Goal: Task Accomplishment & Management: Complete application form

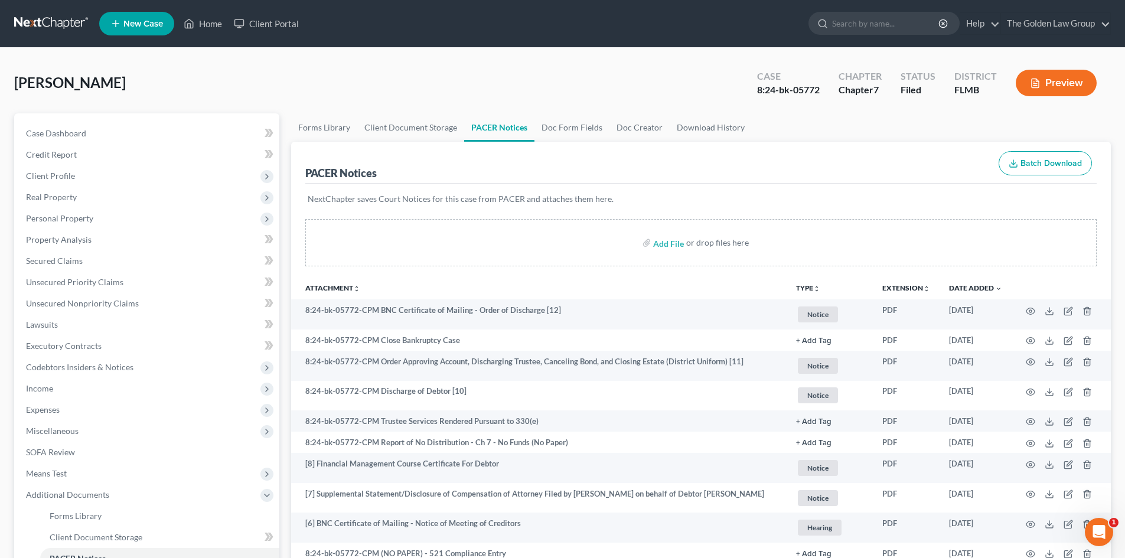
click at [58, 22] on link at bounding box center [52, 23] width 76 height 21
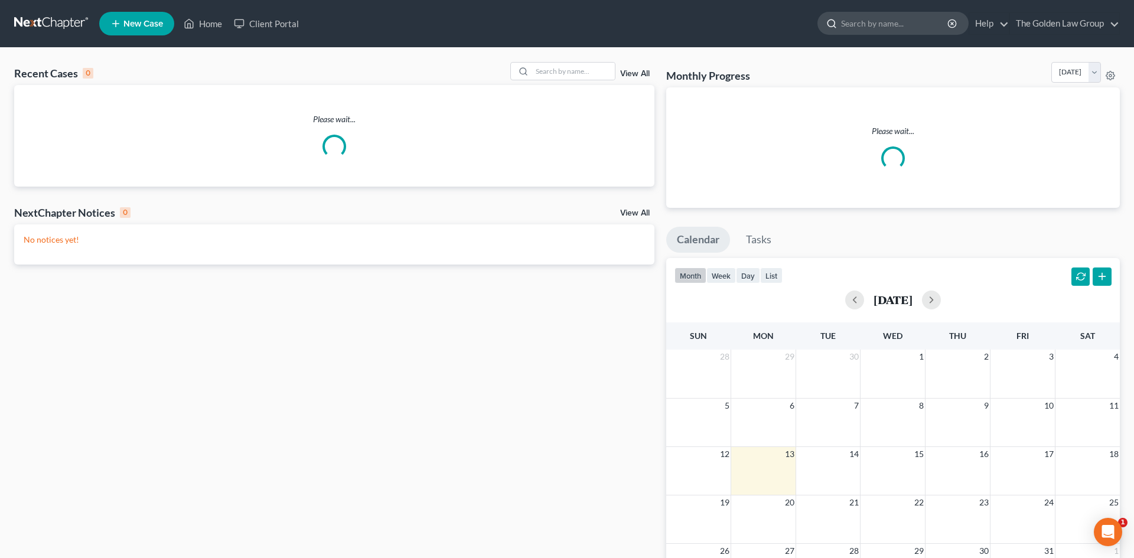
click at [879, 29] on input "search" at bounding box center [895, 23] width 108 height 22
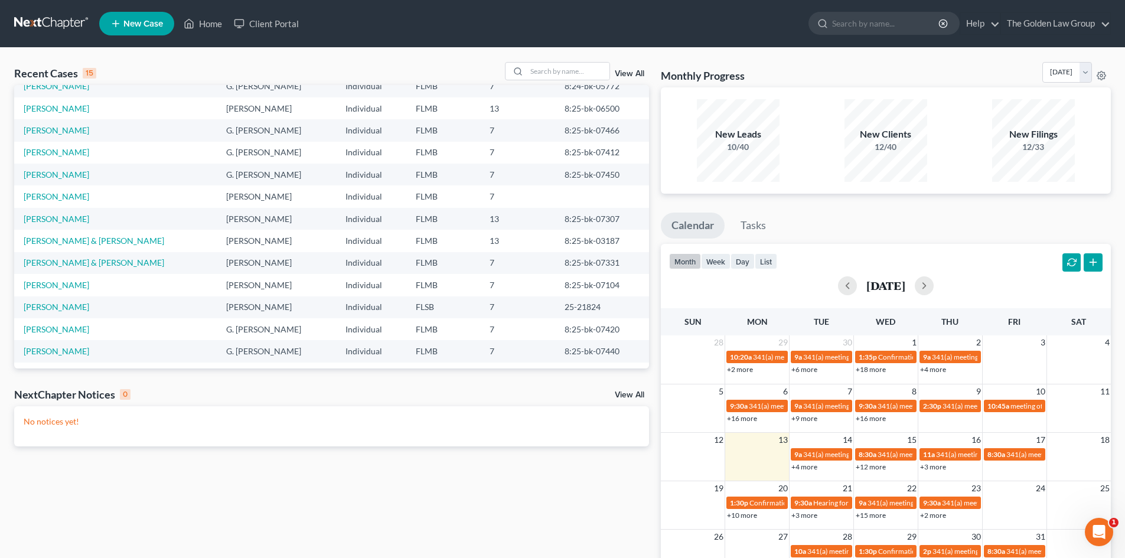
scroll to position [81, 0]
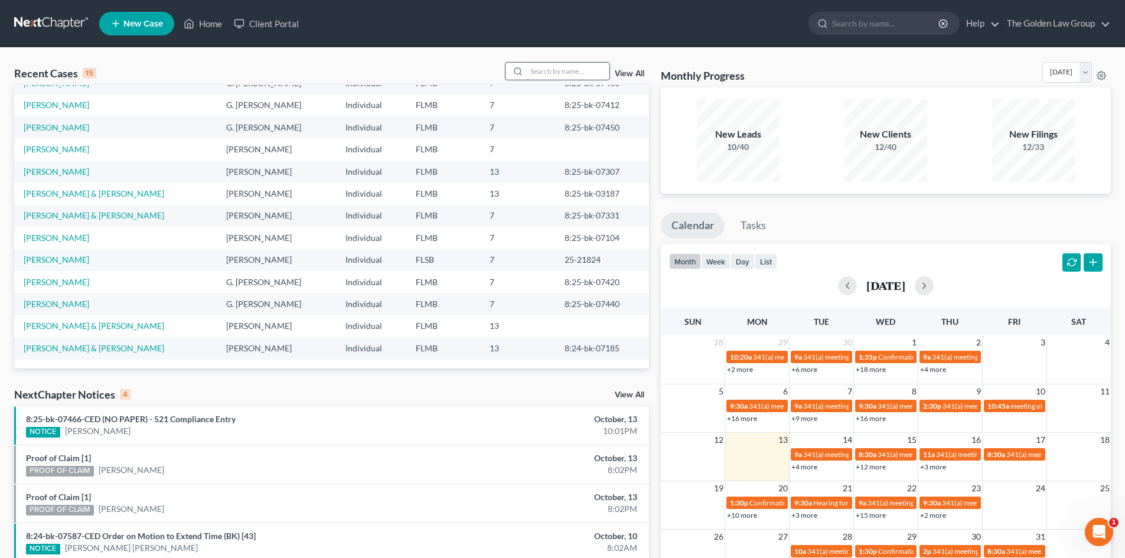
click at [570, 76] on input "search" at bounding box center [568, 71] width 83 height 17
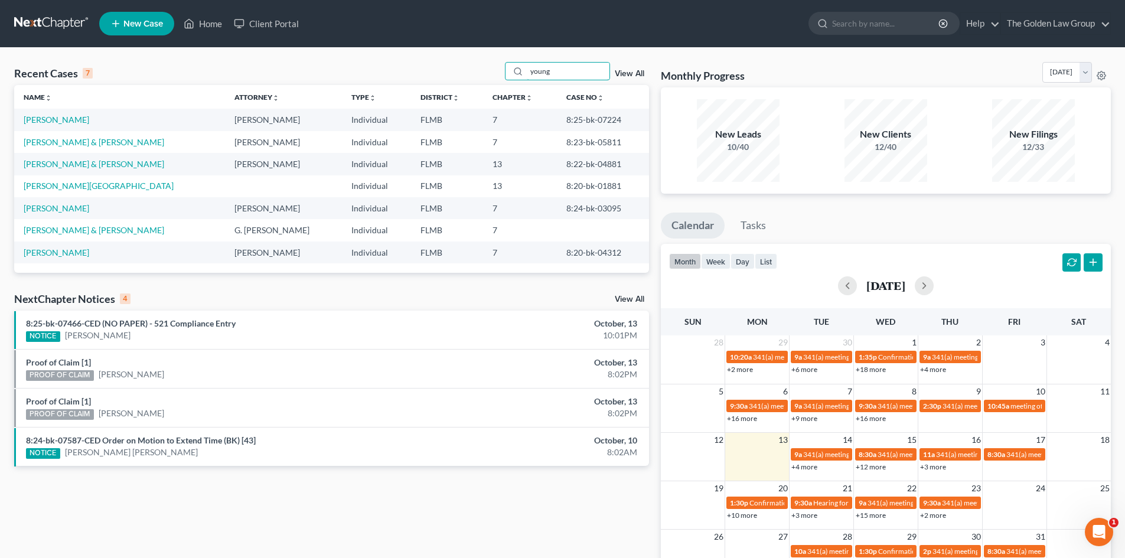
scroll to position [0, 0]
type input "young"
click at [44, 188] on link "Young, Glenda" at bounding box center [99, 186] width 150 height 10
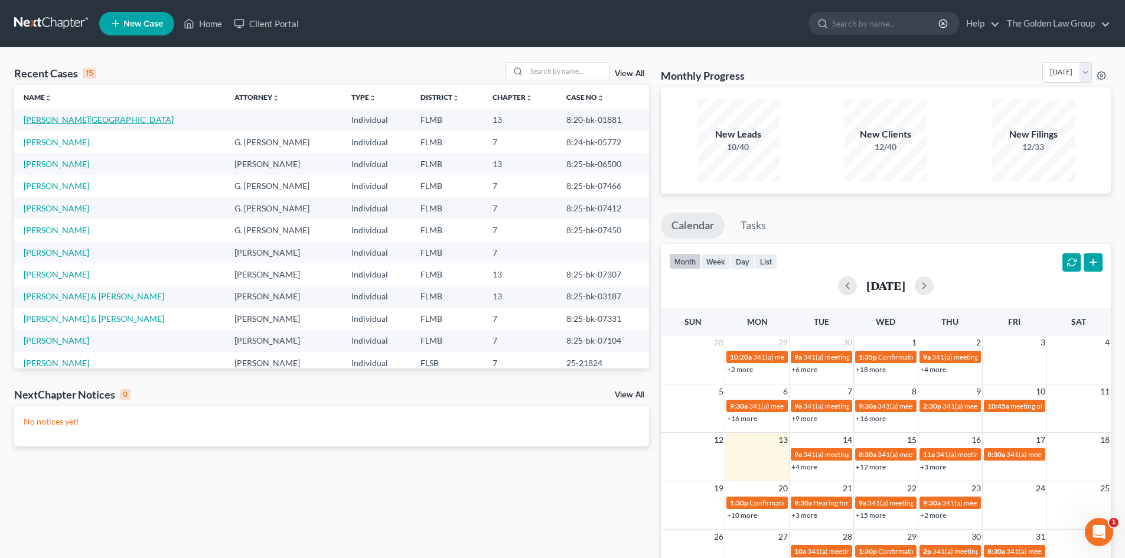
click at [66, 119] on link "Young, Glenda" at bounding box center [99, 120] width 150 height 10
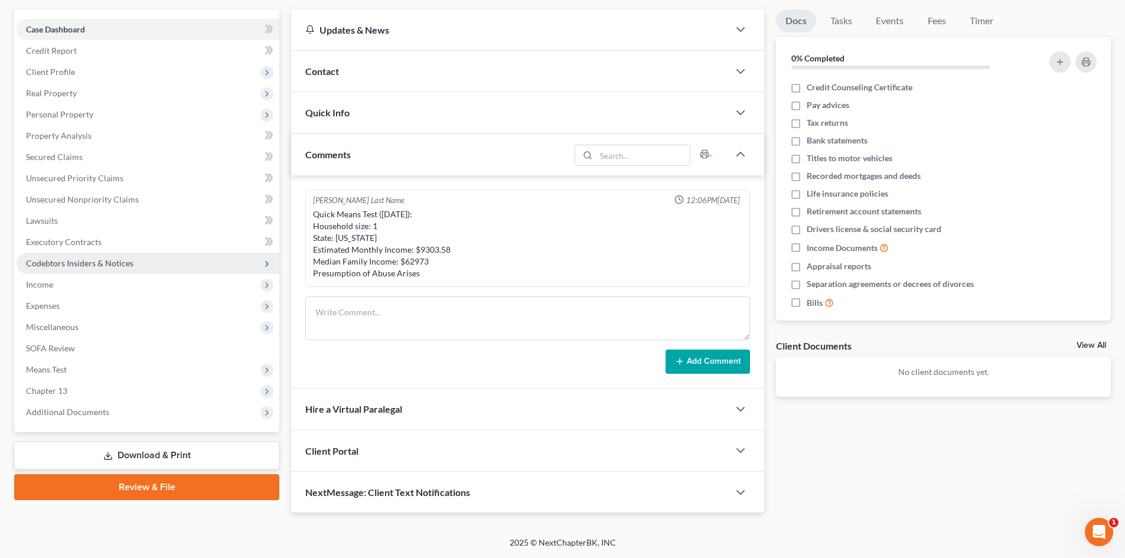
scroll to position [45, 0]
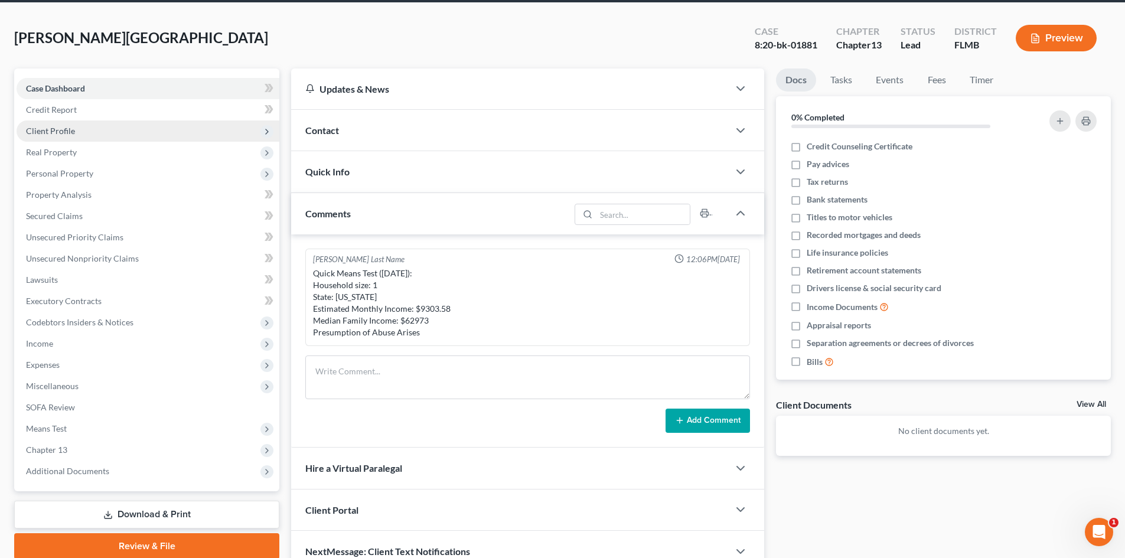
click at [71, 128] on span "Client Profile" at bounding box center [50, 131] width 49 height 10
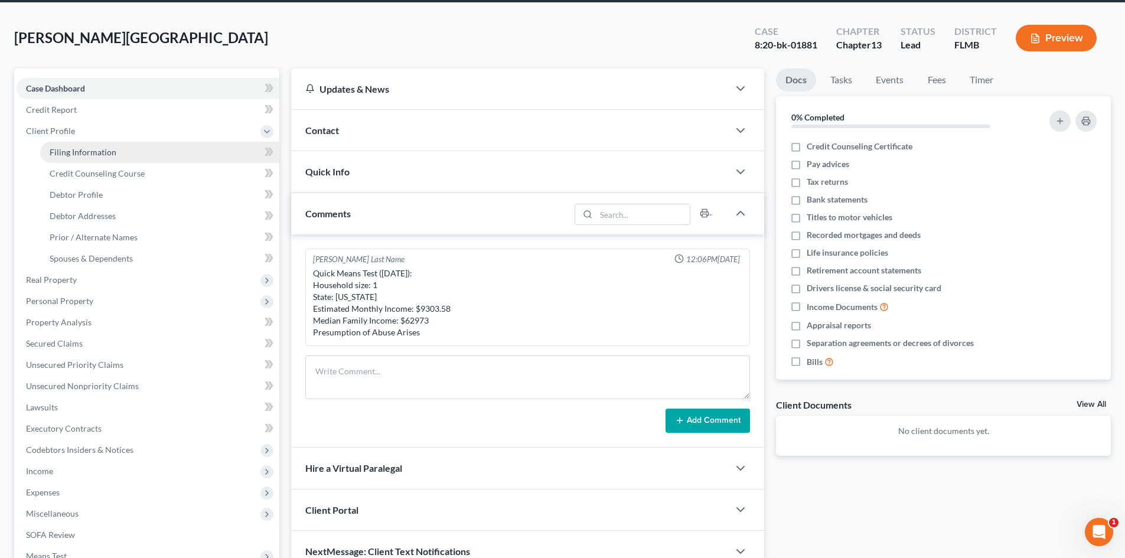
click at [87, 152] on span "Filing Information" at bounding box center [83, 152] width 67 height 10
select select "1"
select select "0"
select select "3"
select select "9"
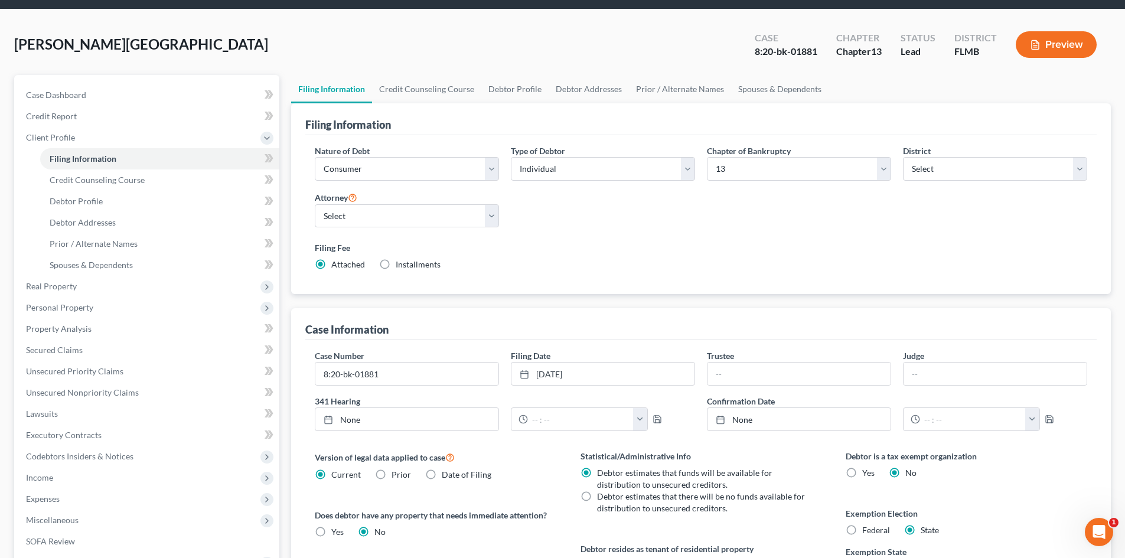
scroll to position [59, 0]
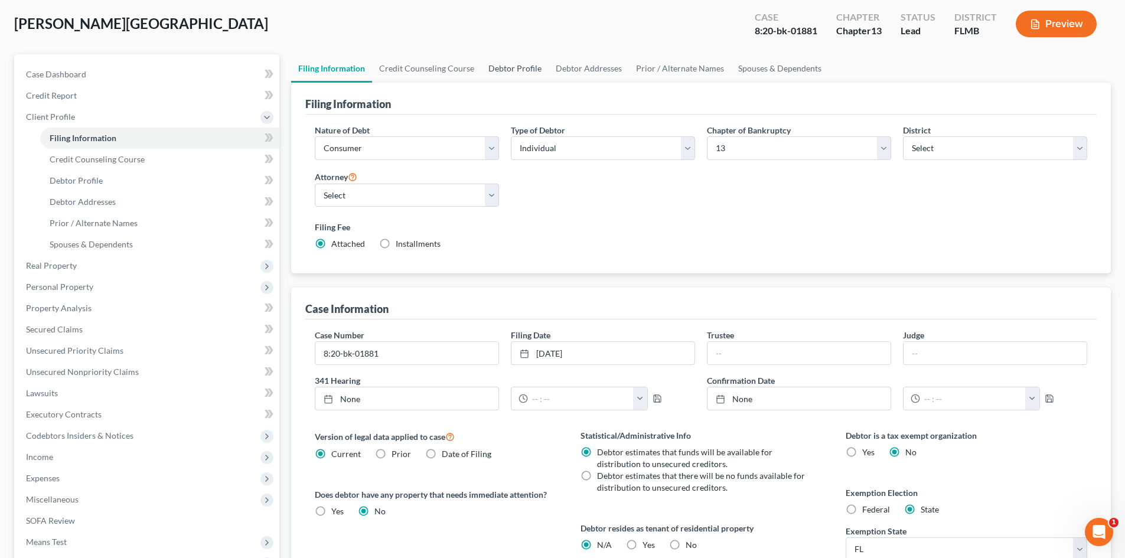
click at [516, 73] on link "Debtor Profile" at bounding box center [514, 68] width 67 height 28
select select "0"
select select "1"
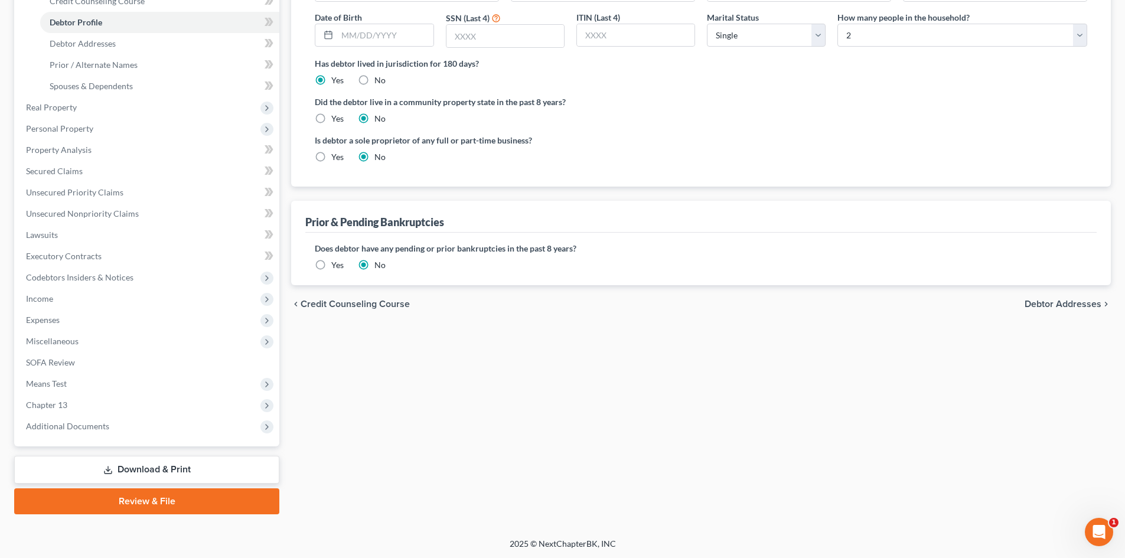
scroll to position [219, 0]
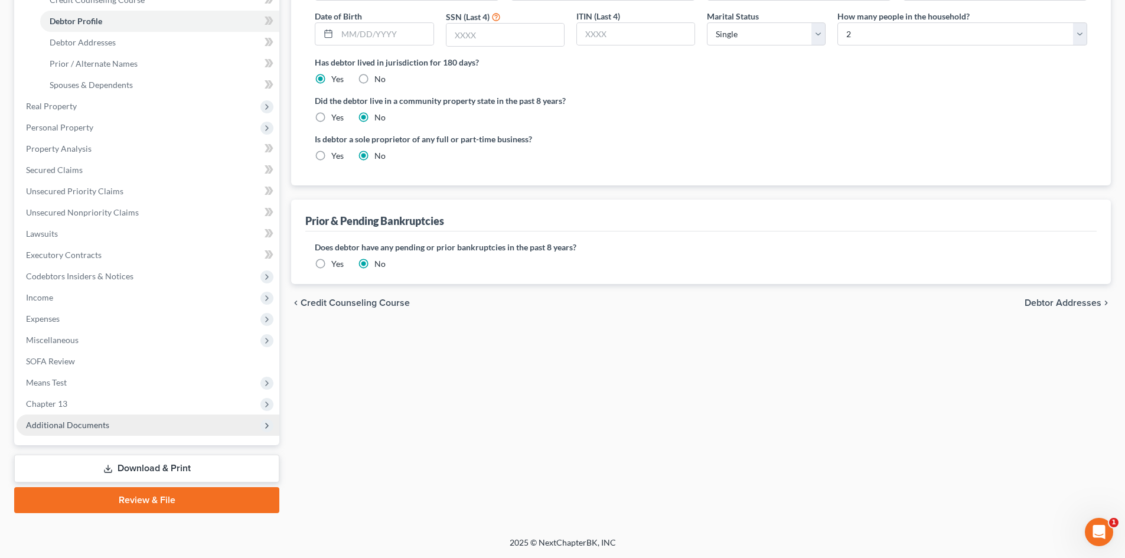
click at [91, 428] on span "Additional Documents" at bounding box center [67, 425] width 83 height 10
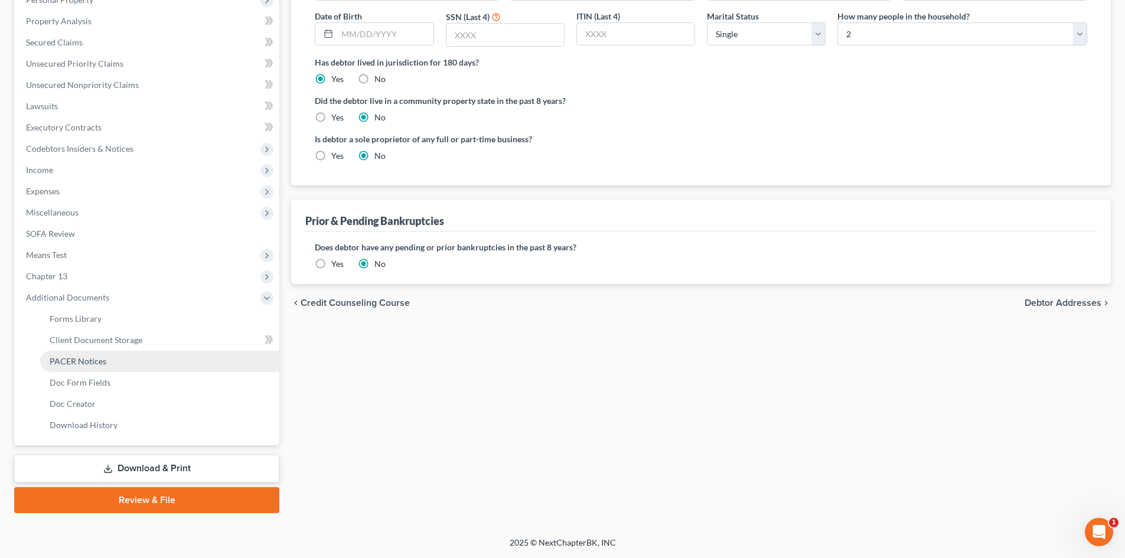
click at [92, 363] on span "PACER Notices" at bounding box center [78, 361] width 57 height 10
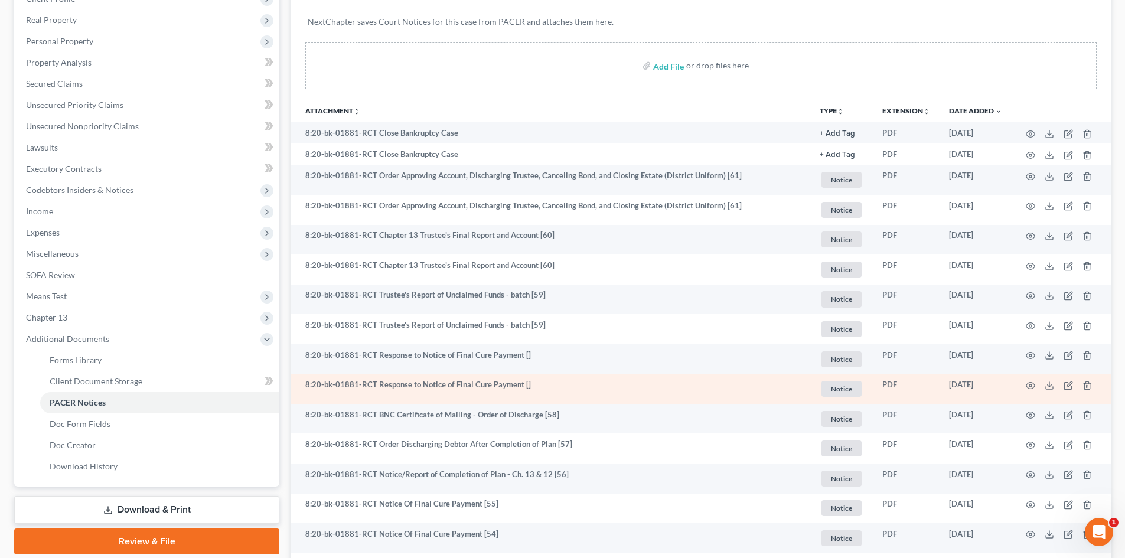
scroll to position [236, 0]
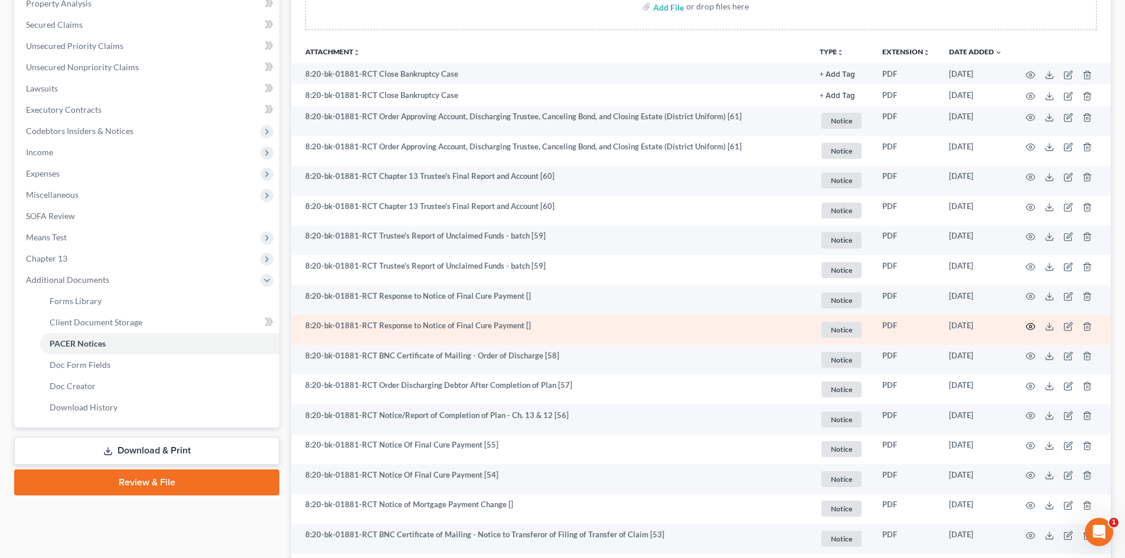
click at [1030, 323] on icon "button" at bounding box center [1031, 326] width 9 height 6
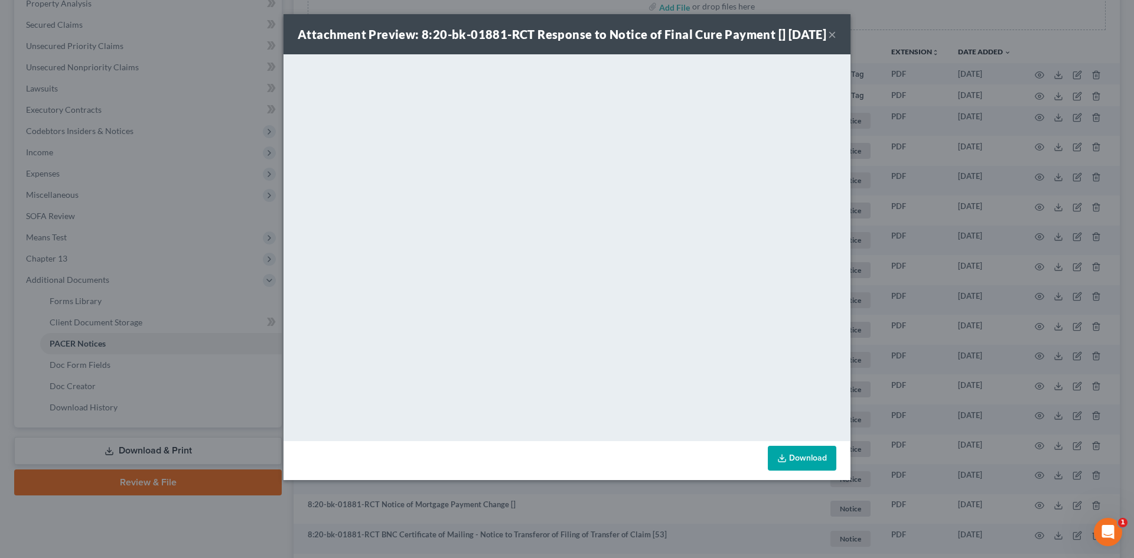
click at [832, 41] on button "×" at bounding box center [832, 34] width 8 height 14
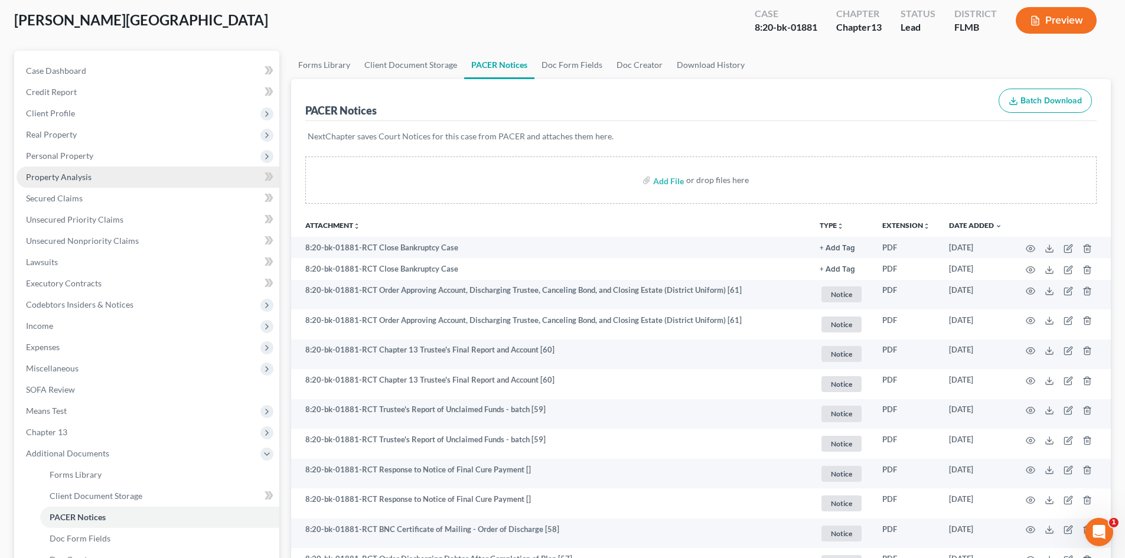
scroll to position [0, 0]
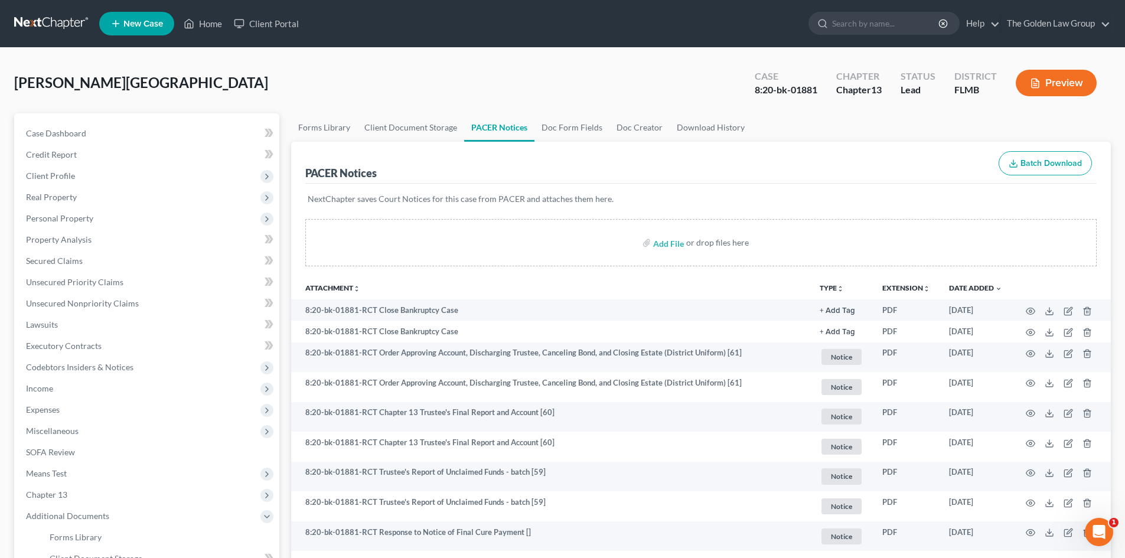
click at [66, 23] on link at bounding box center [52, 23] width 76 height 21
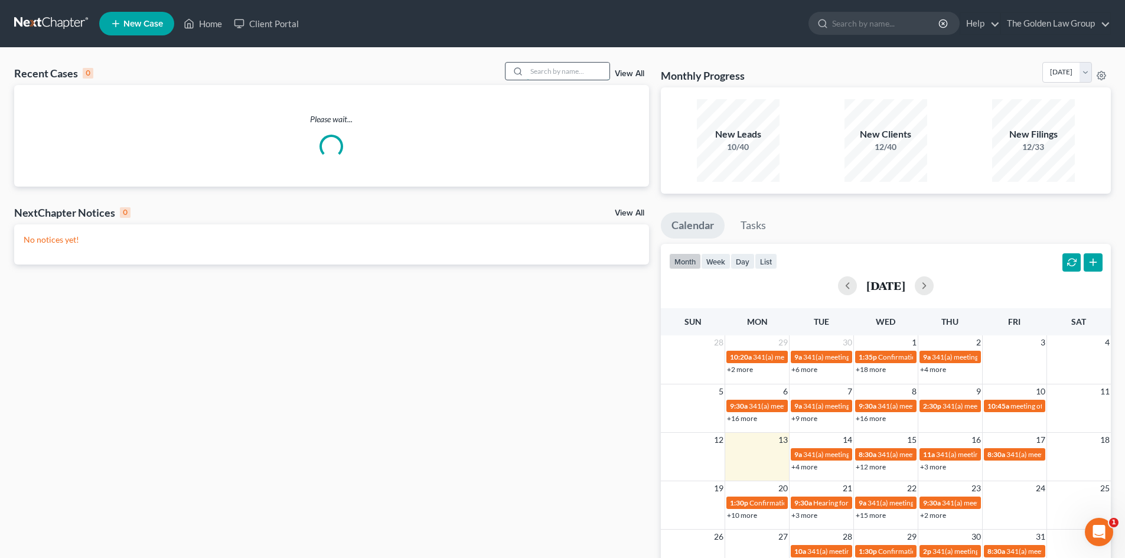
click at [542, 72] on input "search" at bounding box center [568, 71] width 83 height 17
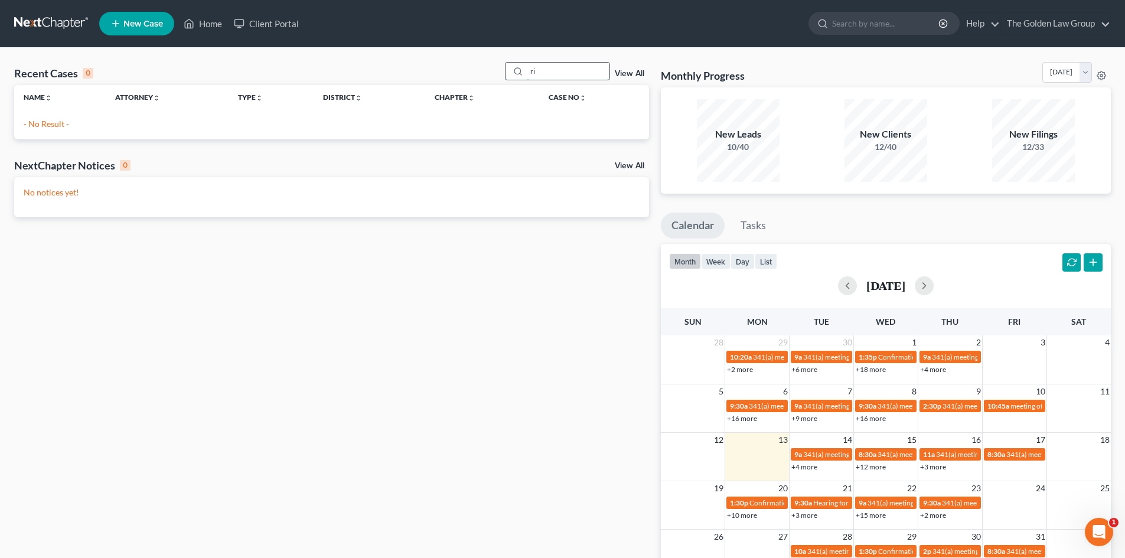
type input "r"
